Goal: Information Seeking & Learning: Find specific fact

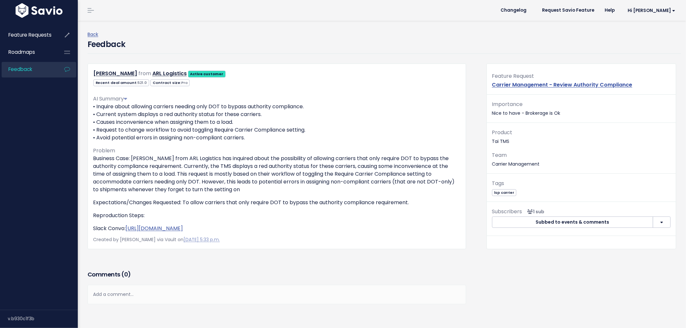
click at [31, 68] on span "Feedback" at bounding box center [20, 69] width 24 height 7
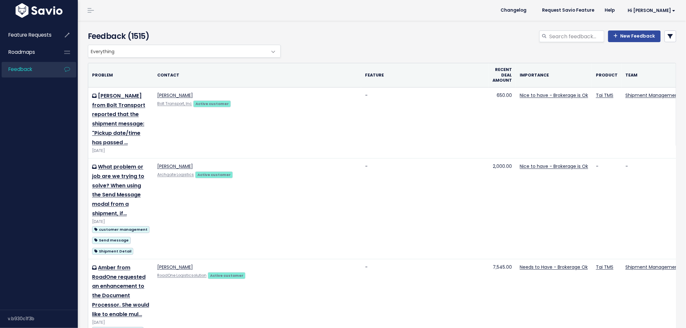
click at [562, 30] on div "Feedback (1515) New Feedback" at bounding box center [381, 33] width 607 height 24
click at [564, 40] on input "search" at bounding box center [576, 36] width 55 height 12
type input "average"
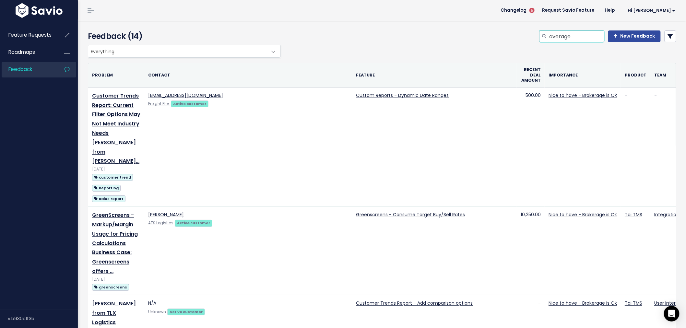
click at [579, 33] on input "average" at bounding box center [576, 36] width 55 height 12
type input "average day to pay carriers"
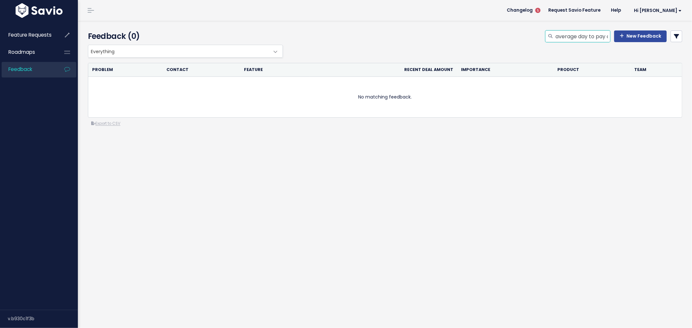
click at [597, 37] on input "average day to pay carriers" at bounding box center [582, 36] width 55 height 12
drag, startPoint x: 589, startPoint y: 36, endPoint x: 614, endPoint y: 36, distance: 25.6
click at [614, 36] on div "average day to pay carriers New Feedback" at bounding box center [613, 36] width 137 height 12
click at [584, 37] on input "average day to pay carriers" at bounding box center [582, 36] width 55 height 12
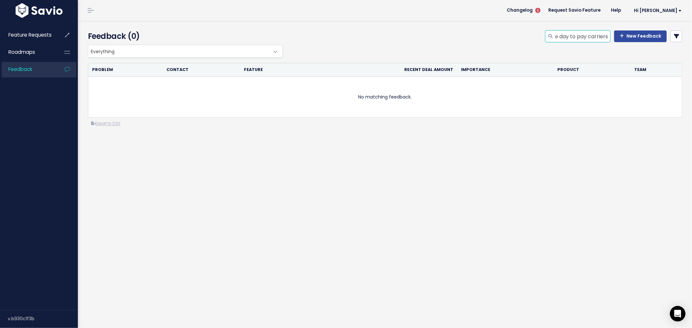
drag, startPoint x: 584, startPoint y: 37, endPoint x: 604, endPoint y: 37, distance: 19.5
click at [604, 37] on input "average day to pay carriers" at bounding box center [582, 36] width 55 height 12
type input "average day to pay"
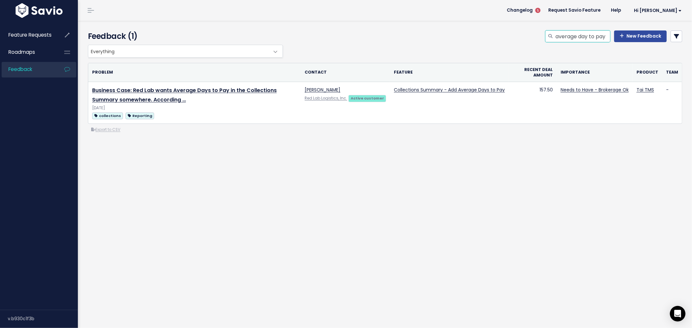
click at [583, 36] on input "average day to pay" at bounding box center [582, 36] width 55 height 12
drag, startPoint x: 586, startPoint y: 36, endPoint x: 607, endPoint y: 36, distance: 21.4
click at [607, 36] on div "average day to pay New Feedback" at bounding box center [613, 36] width 137 height 12
type input "average day"
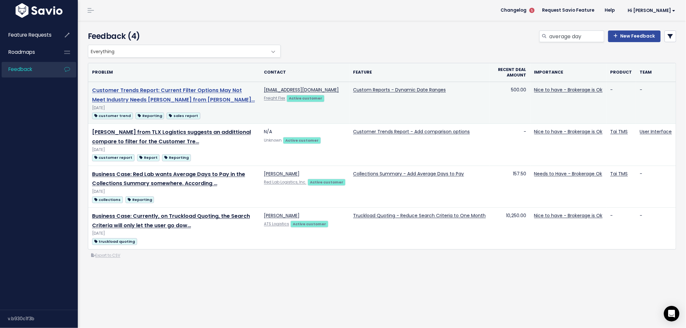
drag, startPoint x: 177, startPoint y: 131, endPoint x: 222, endPoint y: 91, distance: 59.5
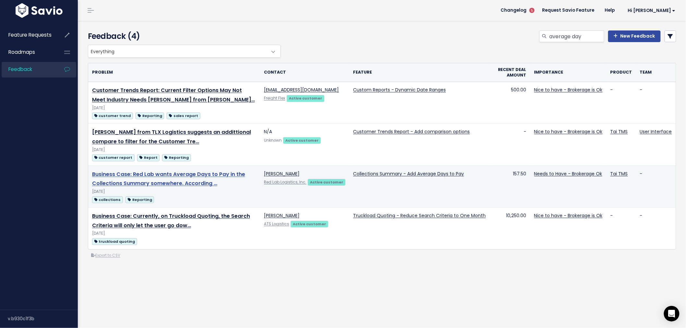
click at [212, 175] on link "Business Case: Red Lab wants Average Days to Pay in the Collections Summary som…" at bounding box center [168, 179] width 153 height 17
